Goal: Find specific page/section: Find specific page/section

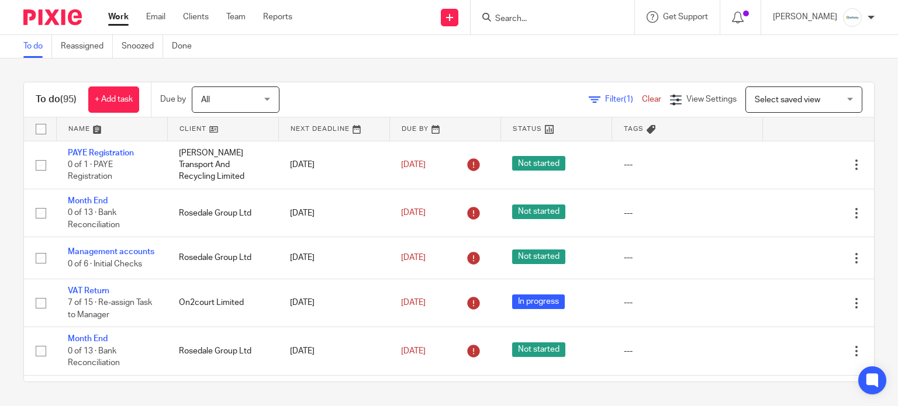
scroll to position [468, 0]
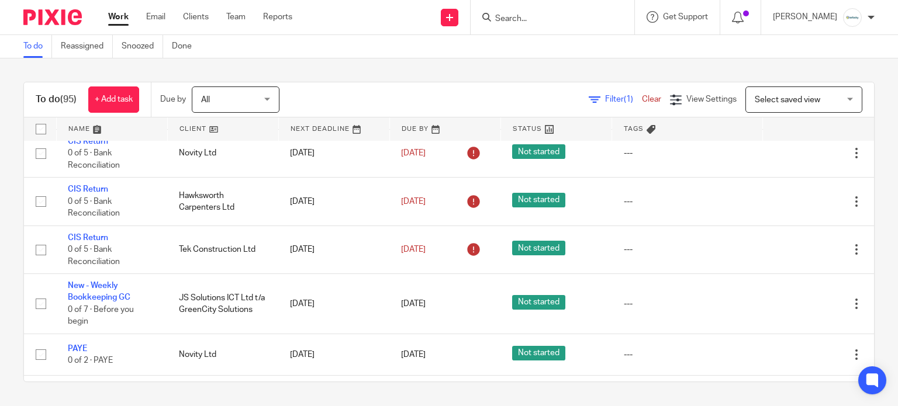
click at [580, 24] on form at bounding box center [556, 17] width 125 height 15
click at [574, 19] on input "Search" at bounding box center [546, 19] width 105 height 11
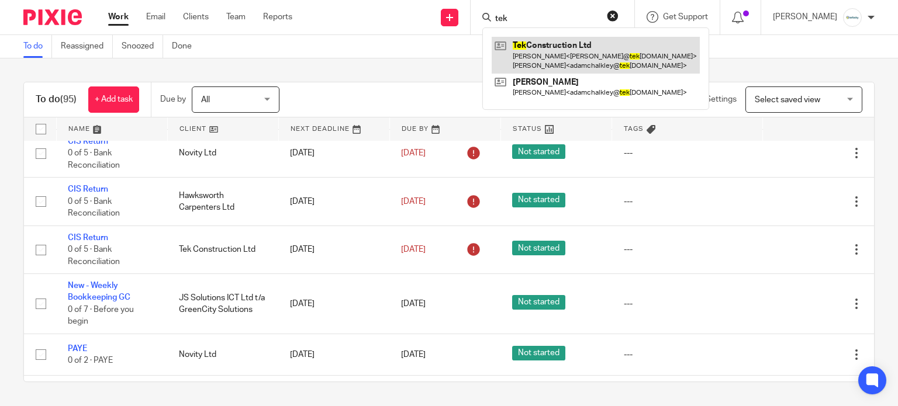
type input "tek"
click at [588, 54] on link at bounding box center [596, 55] width 208 height 36
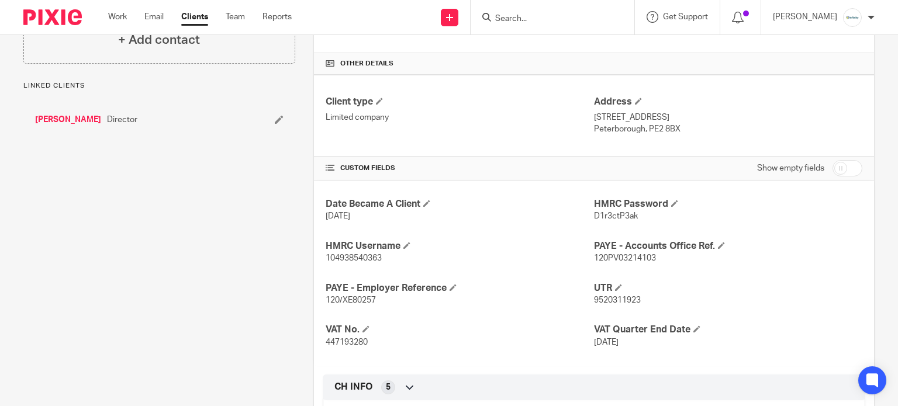
scroll to position [389, 0]
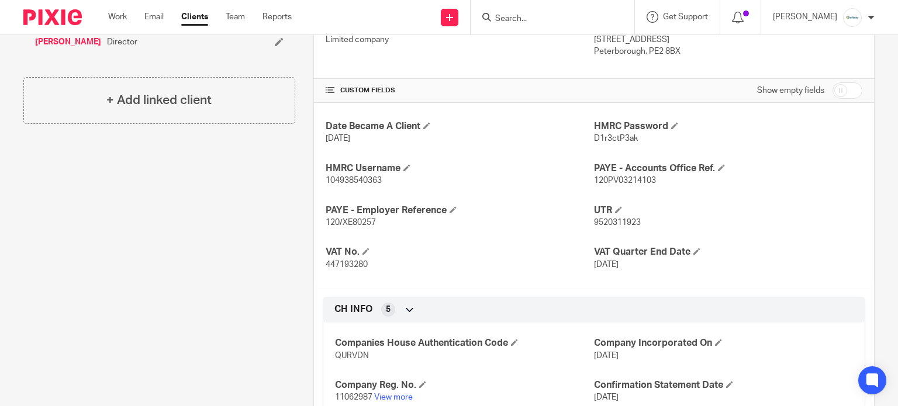
click at [616, 177] on span "120PV03214103" at bounding box center [625, 181] width 62 height 8
copy span "120PV03214103"
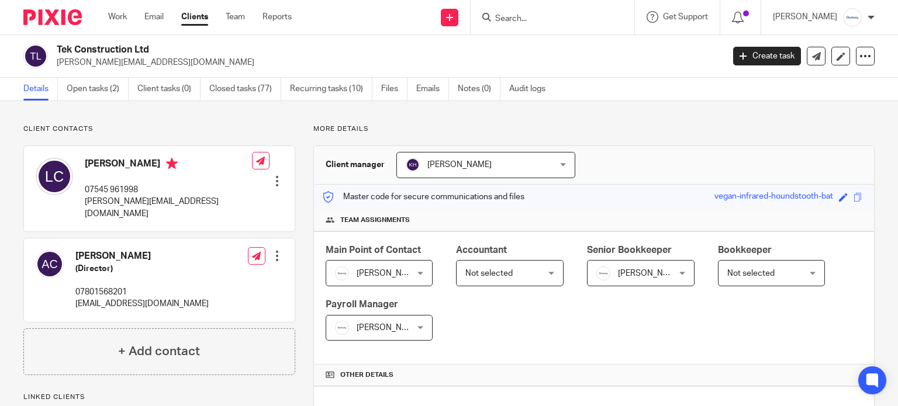
click at [129, 21] on ul "Work Email Clients Team Reports" at bounding box center [208, 17] width 201 height 12
click at [125, 17] on link "Work" at bounding box center [117, 17] width 19 height 12
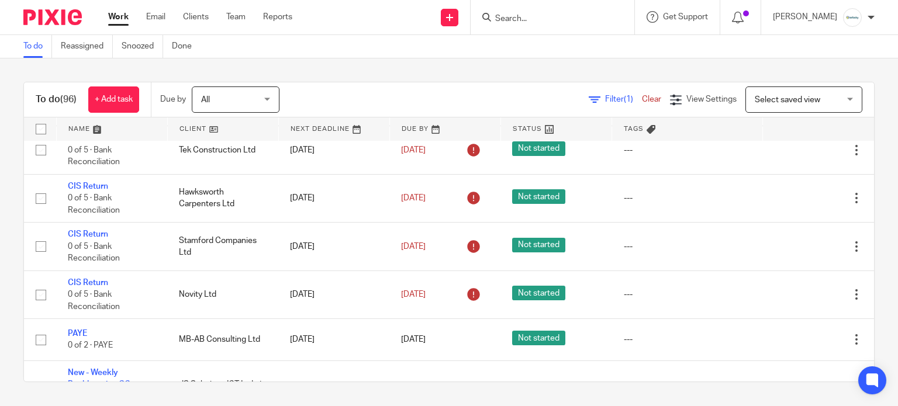
scroll to position [389, 0]
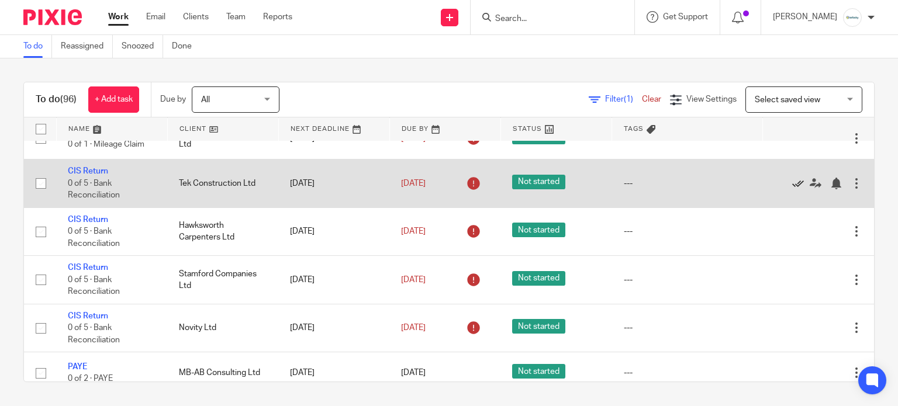
click at [792, 189] on icon at bounding box center [798, 184] width 12 height 12
